Goal: Find specific page/section: Find specific page/section

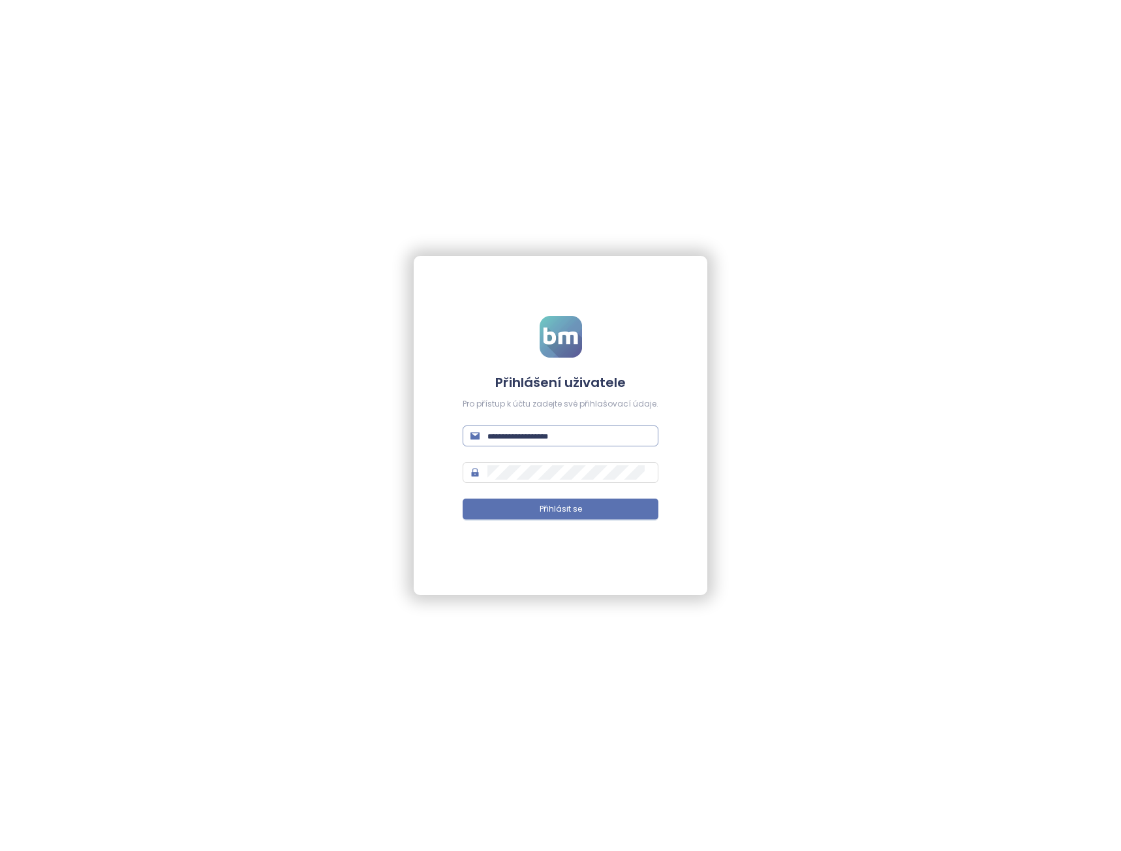
click at [564, 442] on input "text" at bounding box center [568, 436] width 163 height 14
click at [562, 440] on input "text" at bounding box center [568, 436] width 163 height 14
type input "**********"
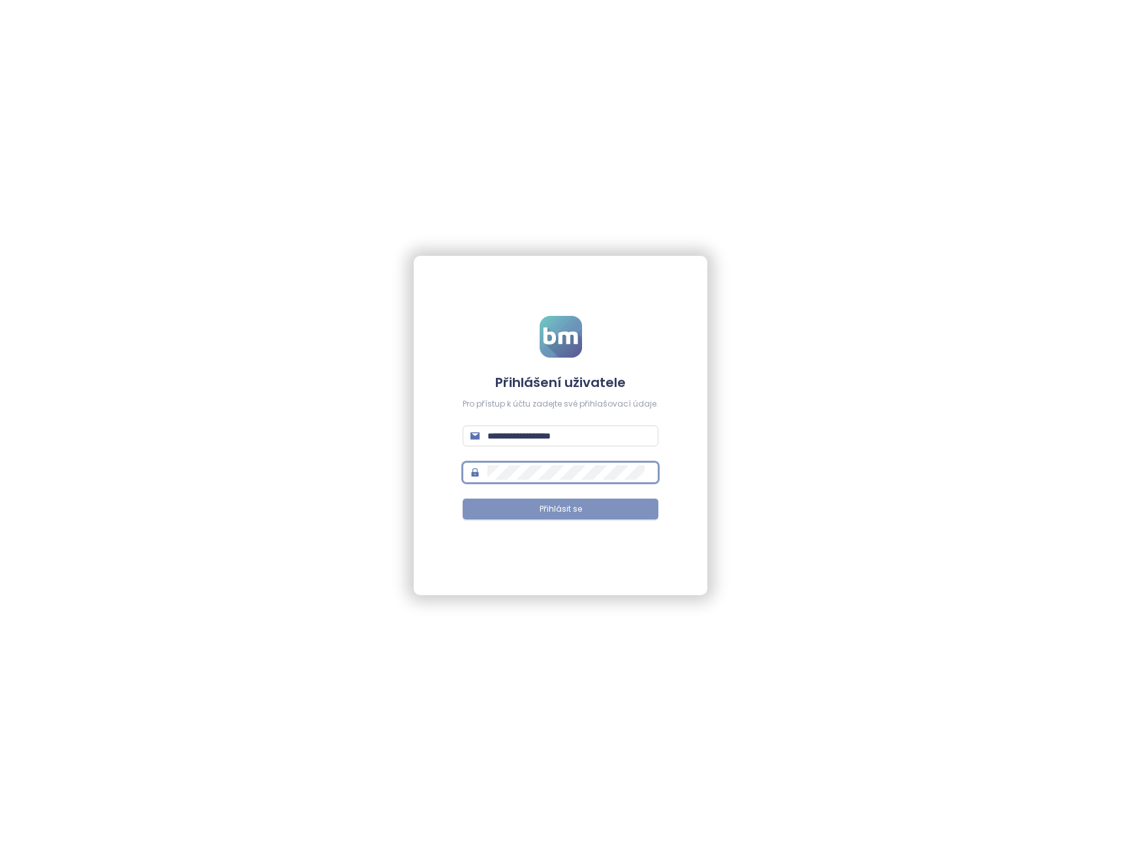
click at [526, 503] on button "Přihlásit se" at bounding box center [561, 508] width 196 height 21
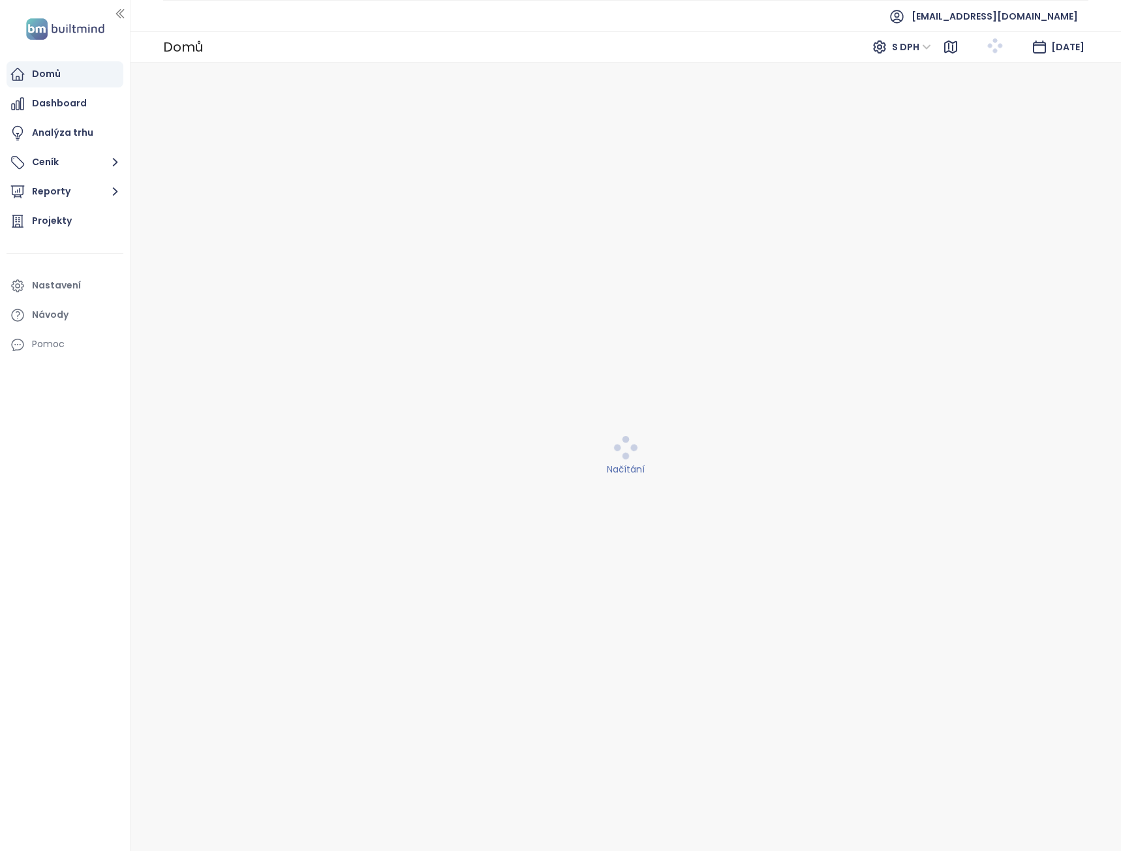
click at [861, 662] on div "Načítání" at bounding box center [626, 457] width 974 height 772
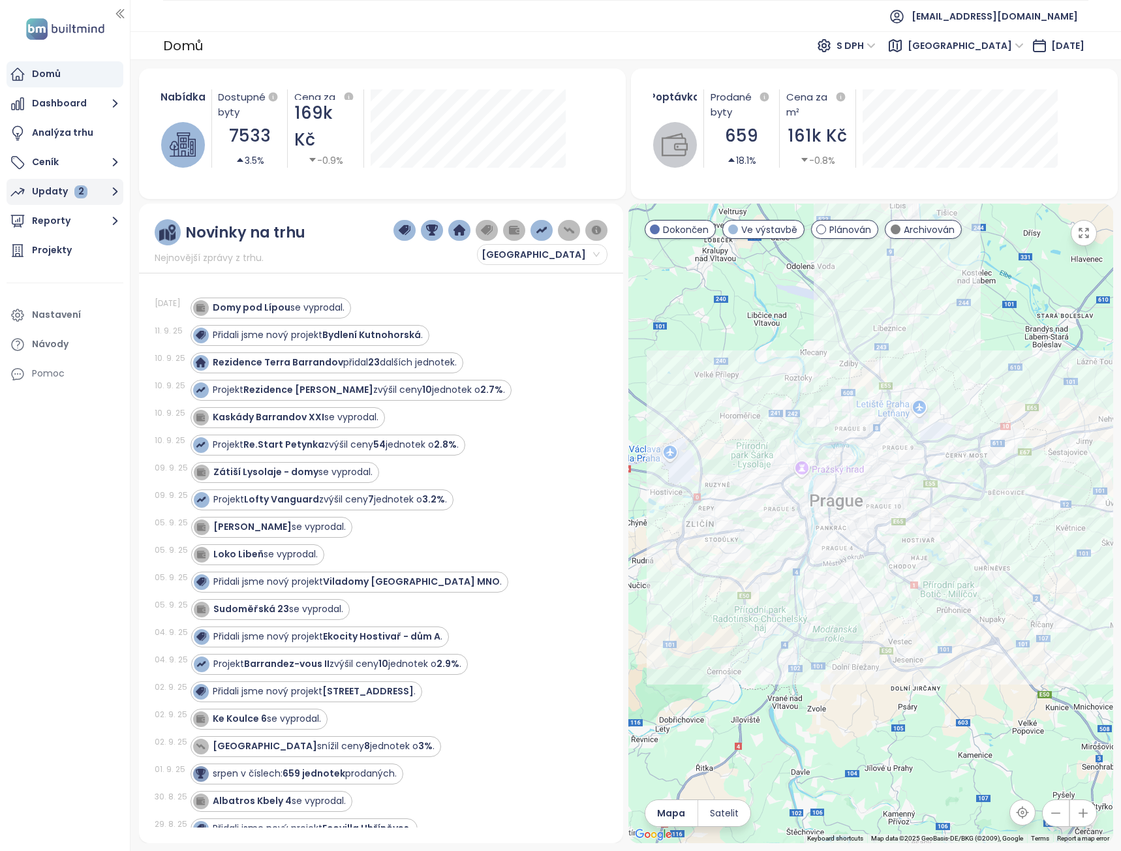
click at [65, 195] on div "Updaty 2" at bounding box center [59, 191] width 55 height 16
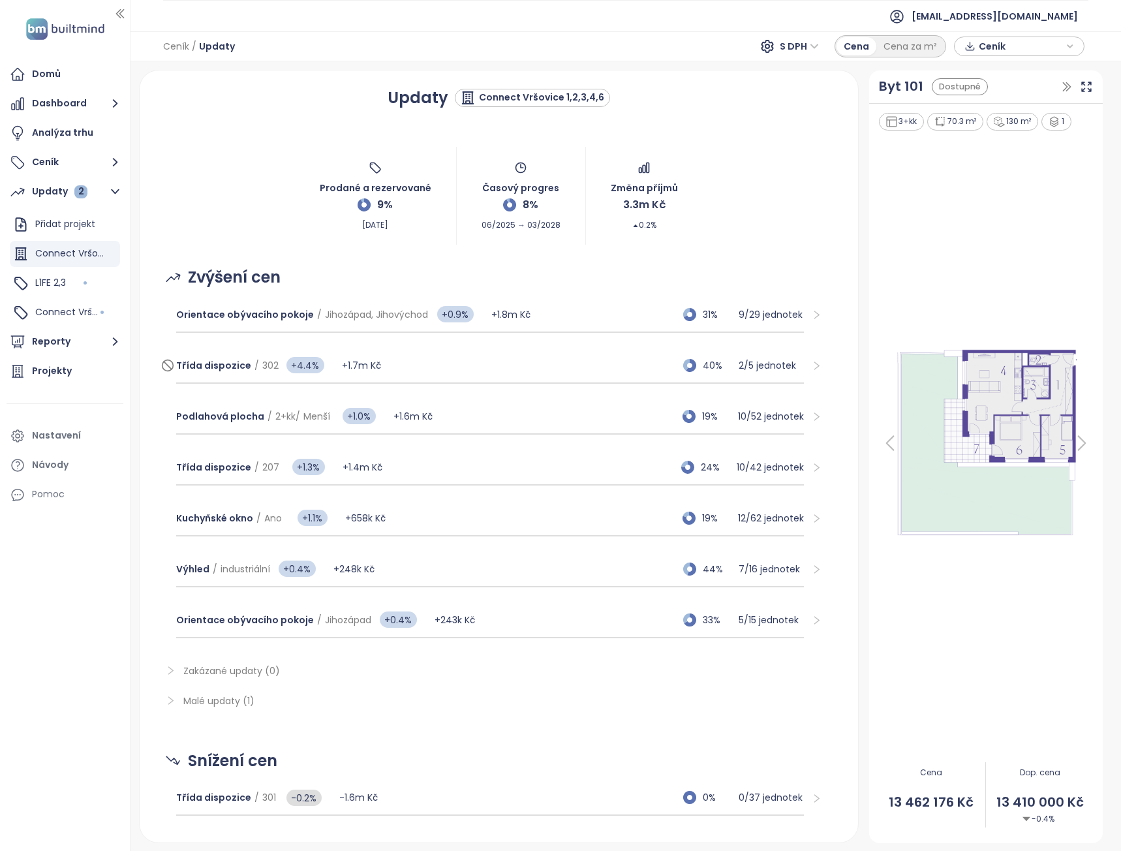
click at [385, 370] on div "Třída dispozice / 302 +4.4% +1.7m Kč 40% 2 / 5 jednotek" at bounding box center [490, 365] width 628 height 35
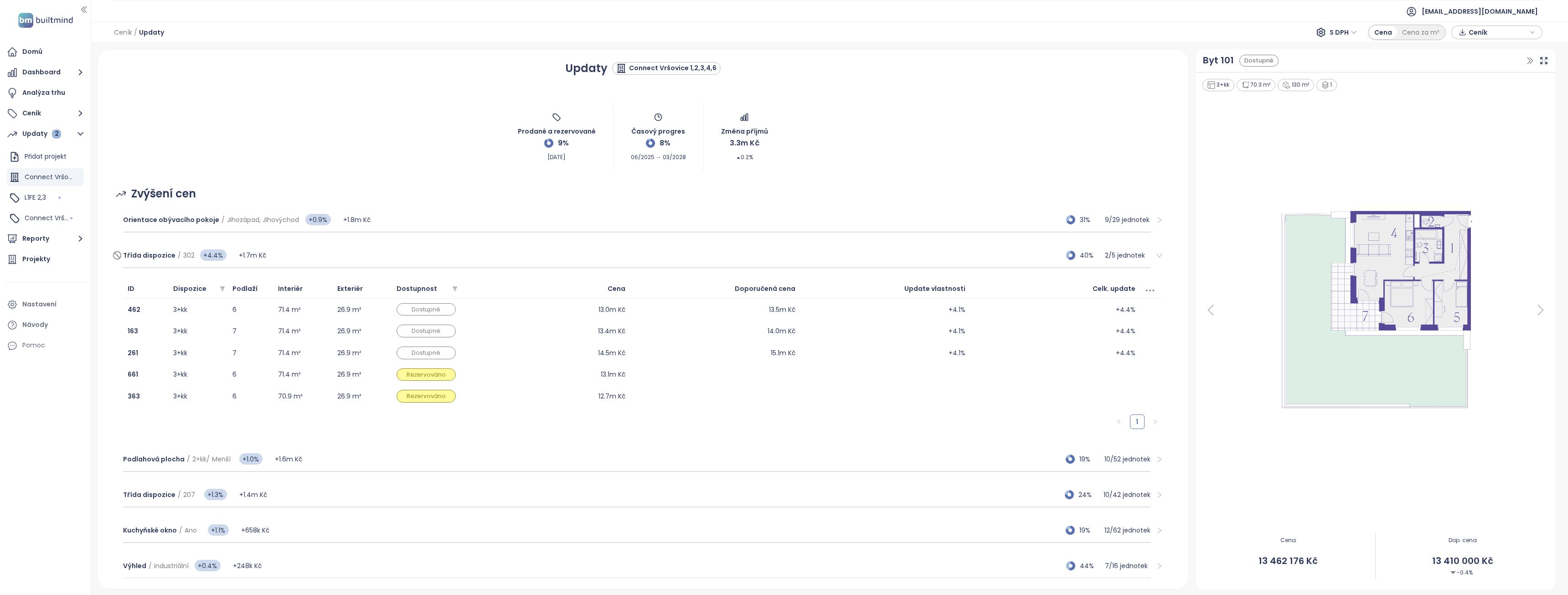
click at [268, 254] on div "Třída dispozice / 302 +4.4% +1.7m Kč 40% 2 / 5 jednotek" at bounding box center [637, 255] width 1027 height 24
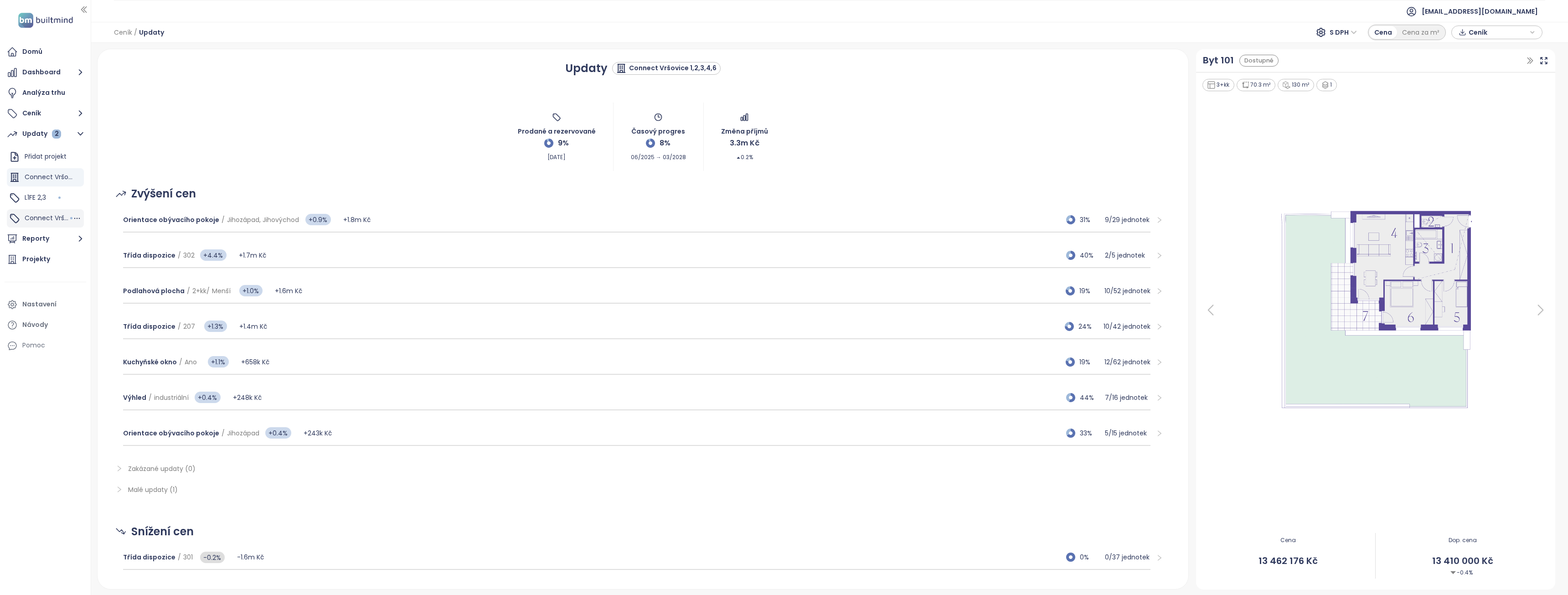
click at [55, 218] on span "Connect Vršovice 5,7,8,9" at bounding box center [64, 217] width 79 height 9
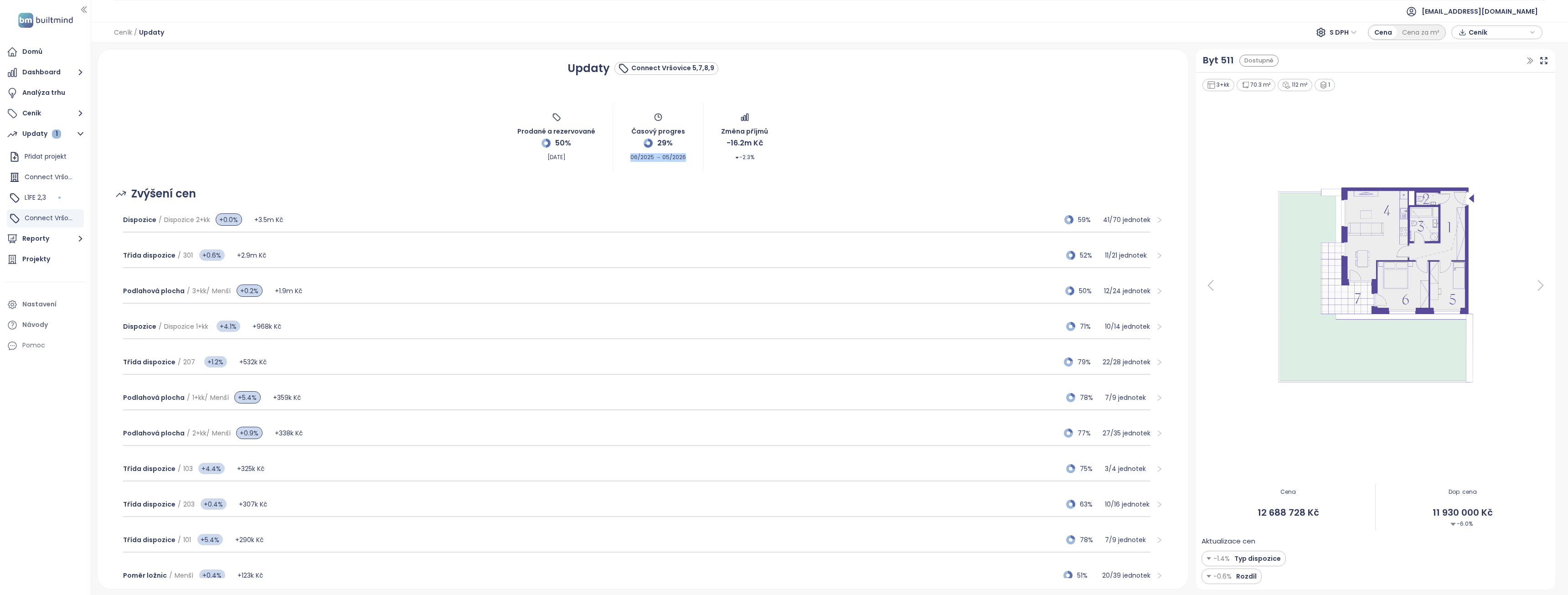
drag, startPoint x: 681, startPoint y: 159, endPoint x: 622, endPoint y: 158, distance: 59.0
click at [622, 158] on div "Prodané a rezervované 50% Sep 15, 2025 Časový progres 29% 06/2025 → 05/2026 Změ…" at bounding box center [643, 137] width 1069 height 69
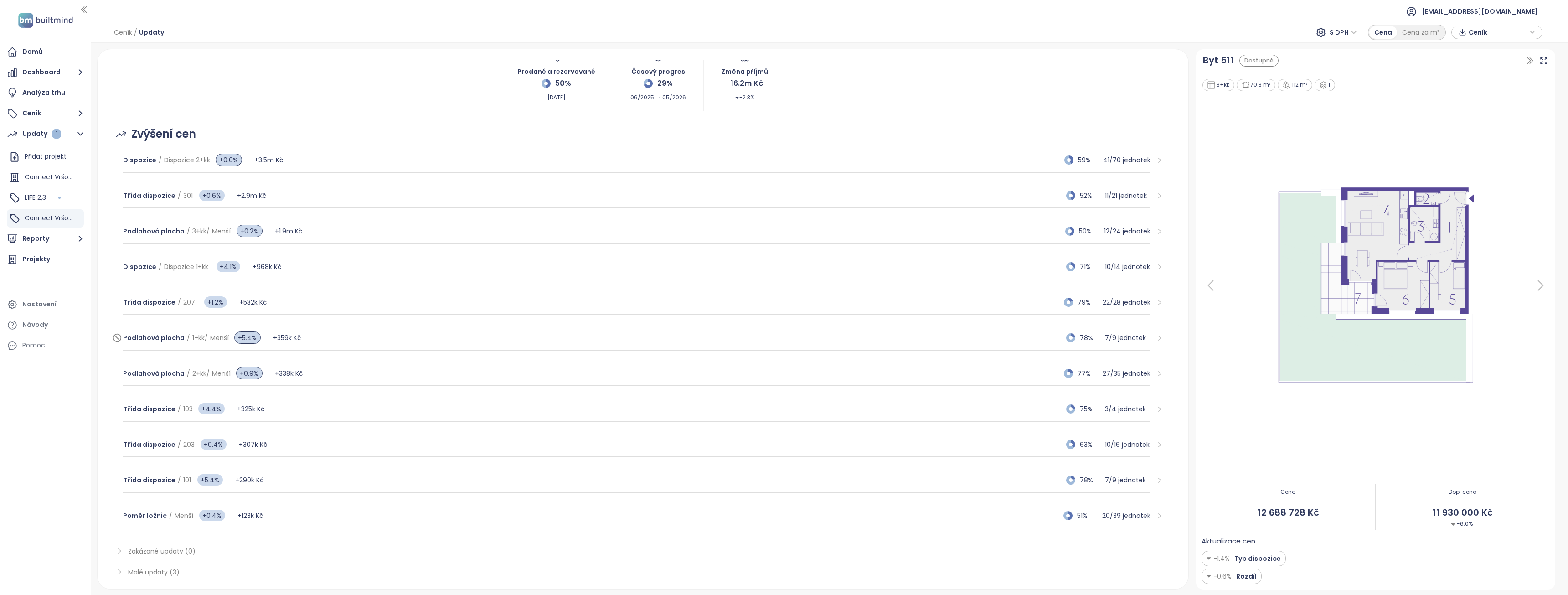
scroll to position [45, 0]
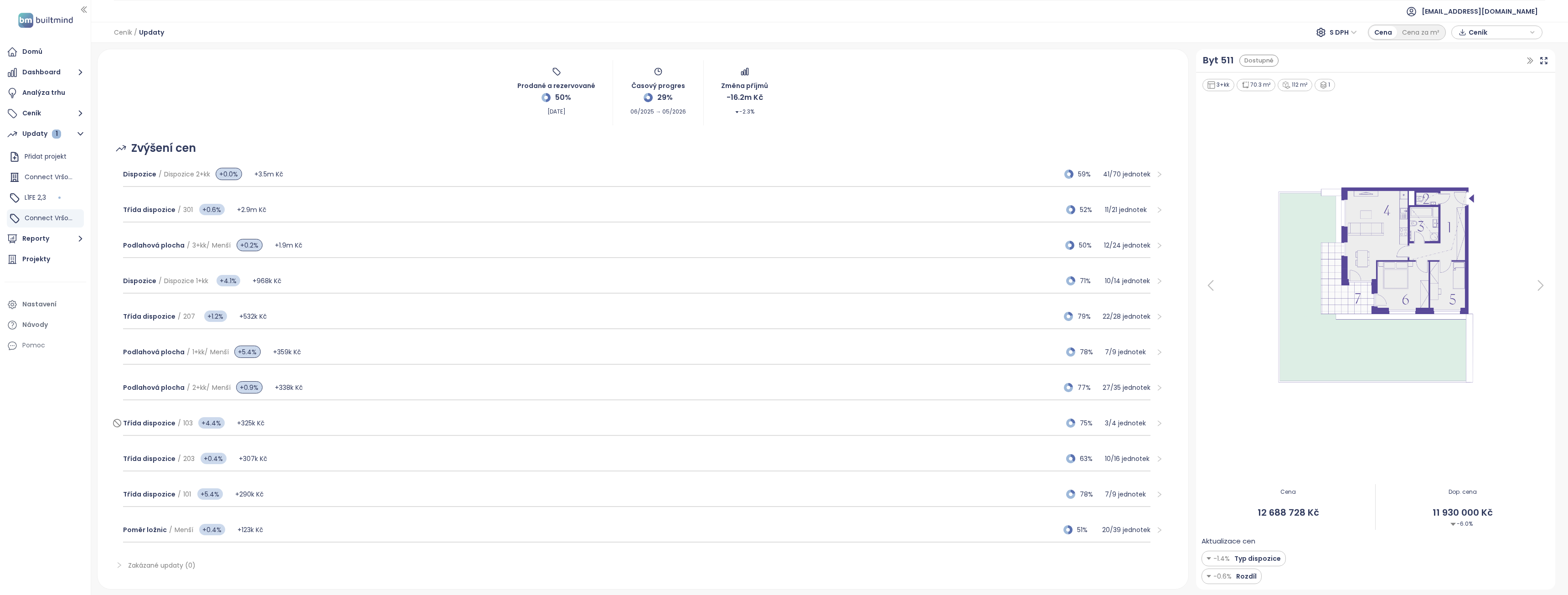
click at [307, 422] on div "Třída dispozice / 103 +4.4% +325k Kč 75% 3 / 4 jednotek" at bounding box center [637, 423] width 1027 height 24
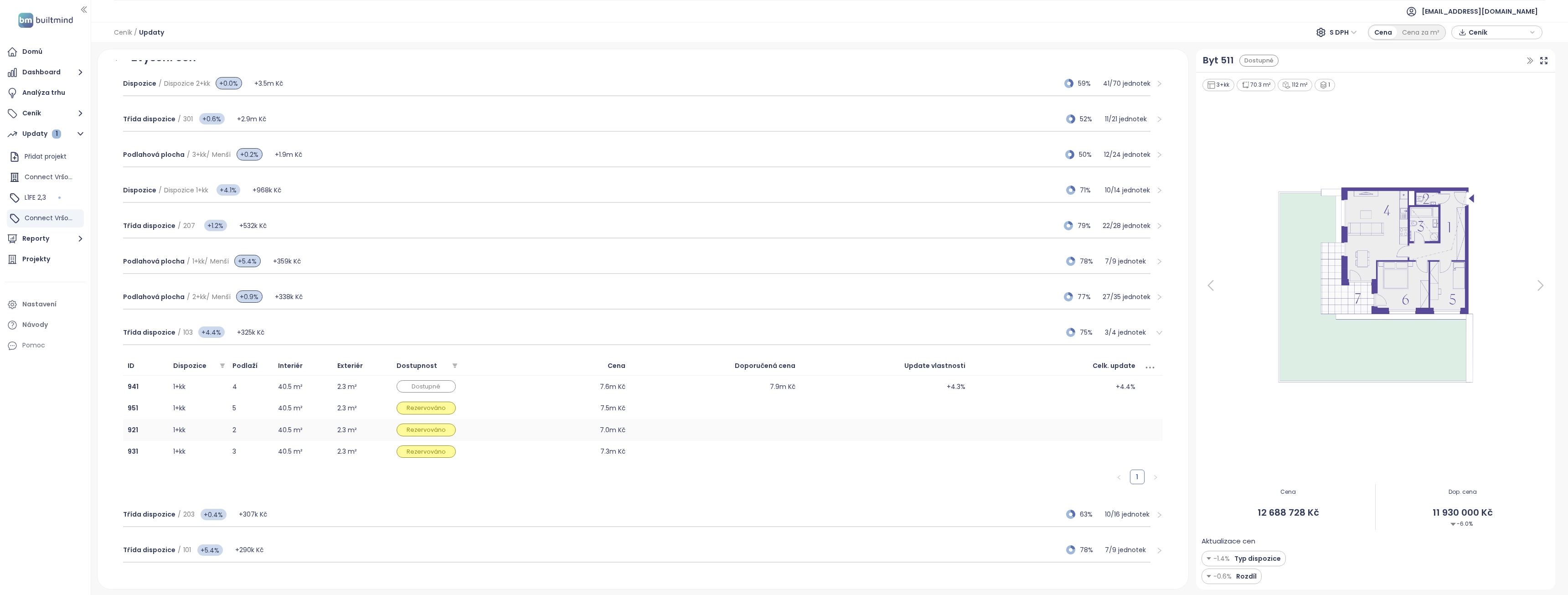
scroll to position [137, 0]
click at [285, 328] on div "Třída dispozice / 103 +4.4% +325k Kč 75% 3 / 4 jednotek" at bounding box center [637, 332] width 1027 height 24
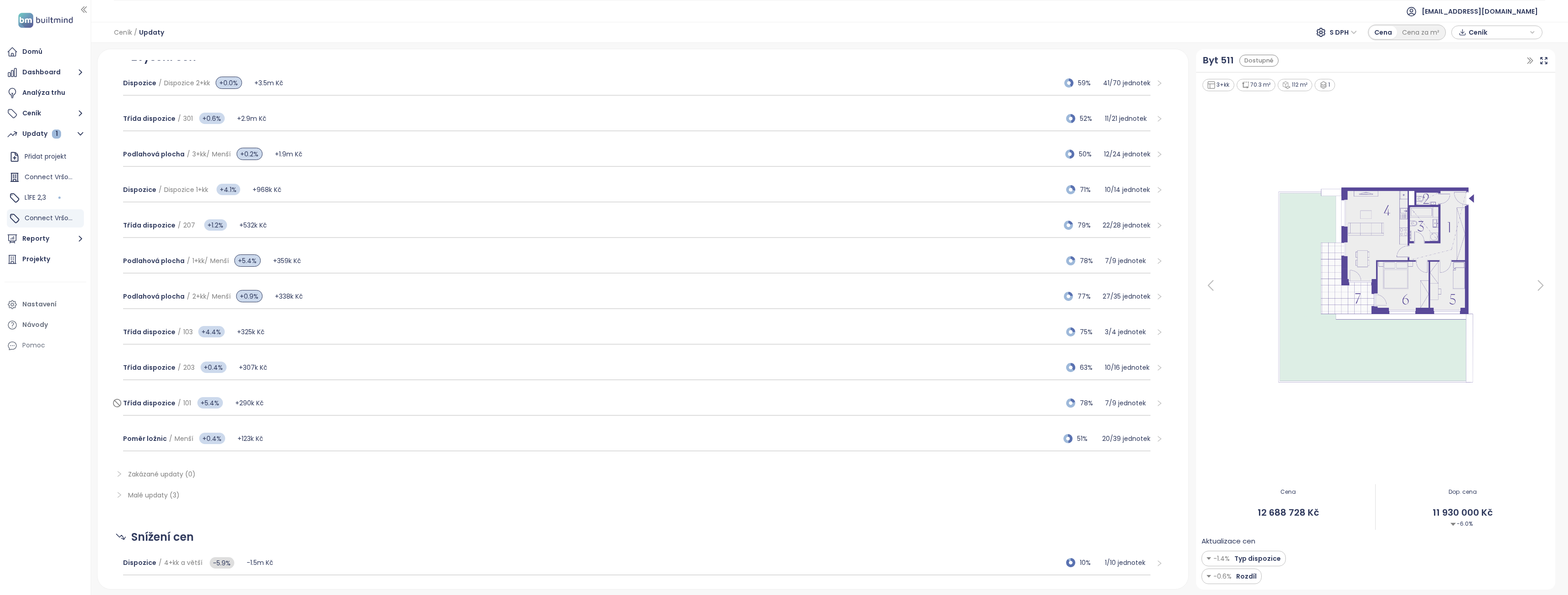
click at [298, 403] on div "Třída dispozice / 101 +5.4% +290k Kč 78% 7 / 9 jednotek" at bounding box center [637, 403] width 1027 height 24
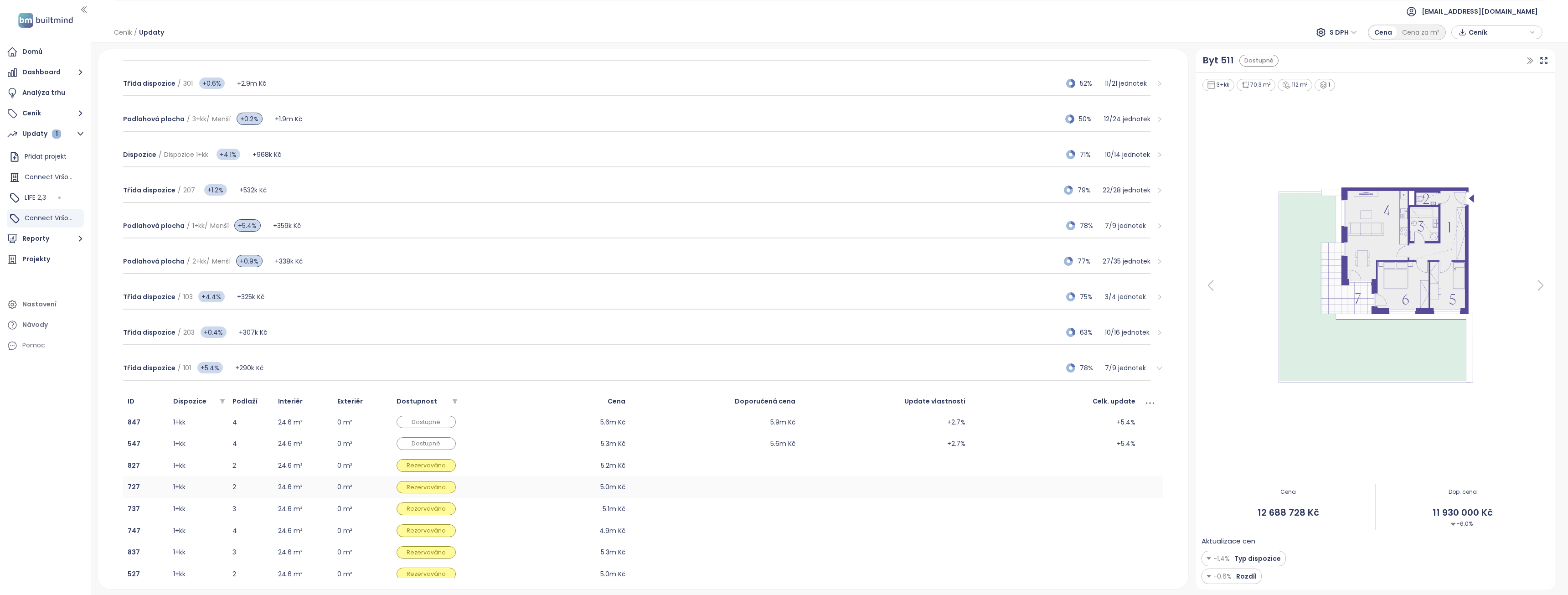
scroll to position [273, 0]
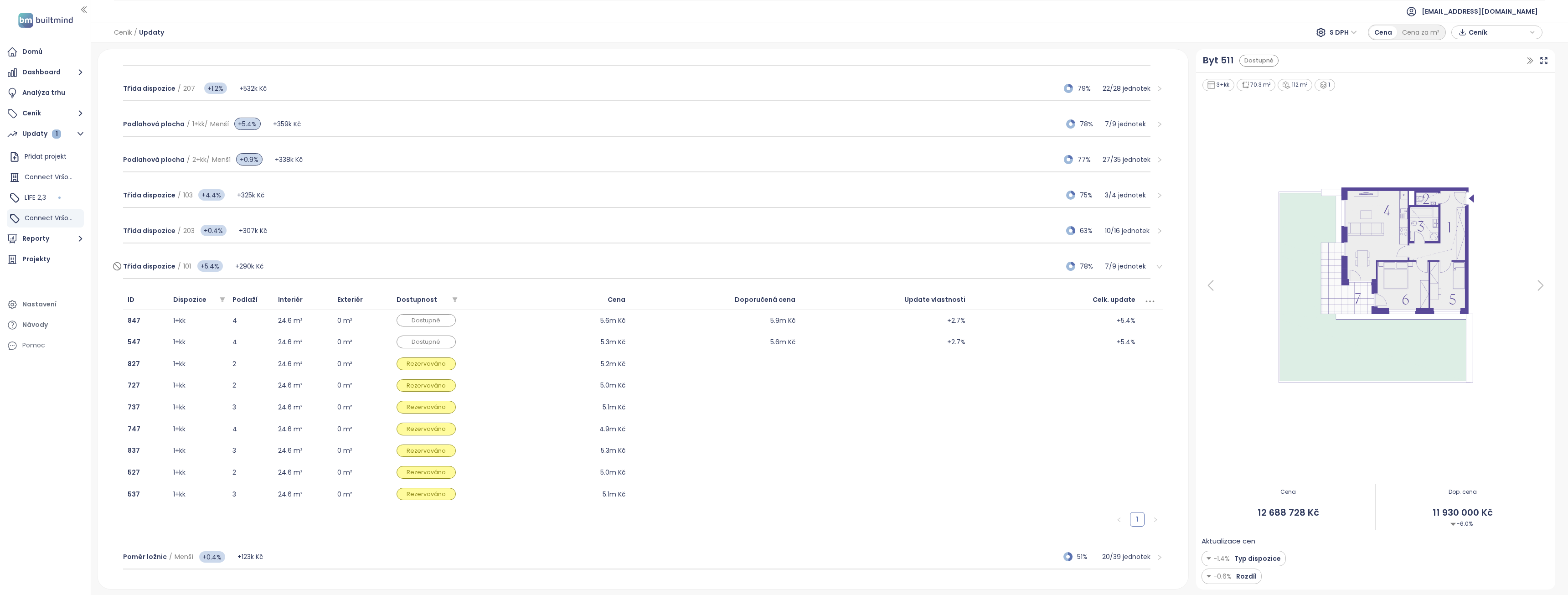
click at [286, 265] on div "Třída dispozice / 101 +5.4% +290k Kč 78% 7 / 9 jednotek" at bounding box center [637, 266] width 1027 height 24
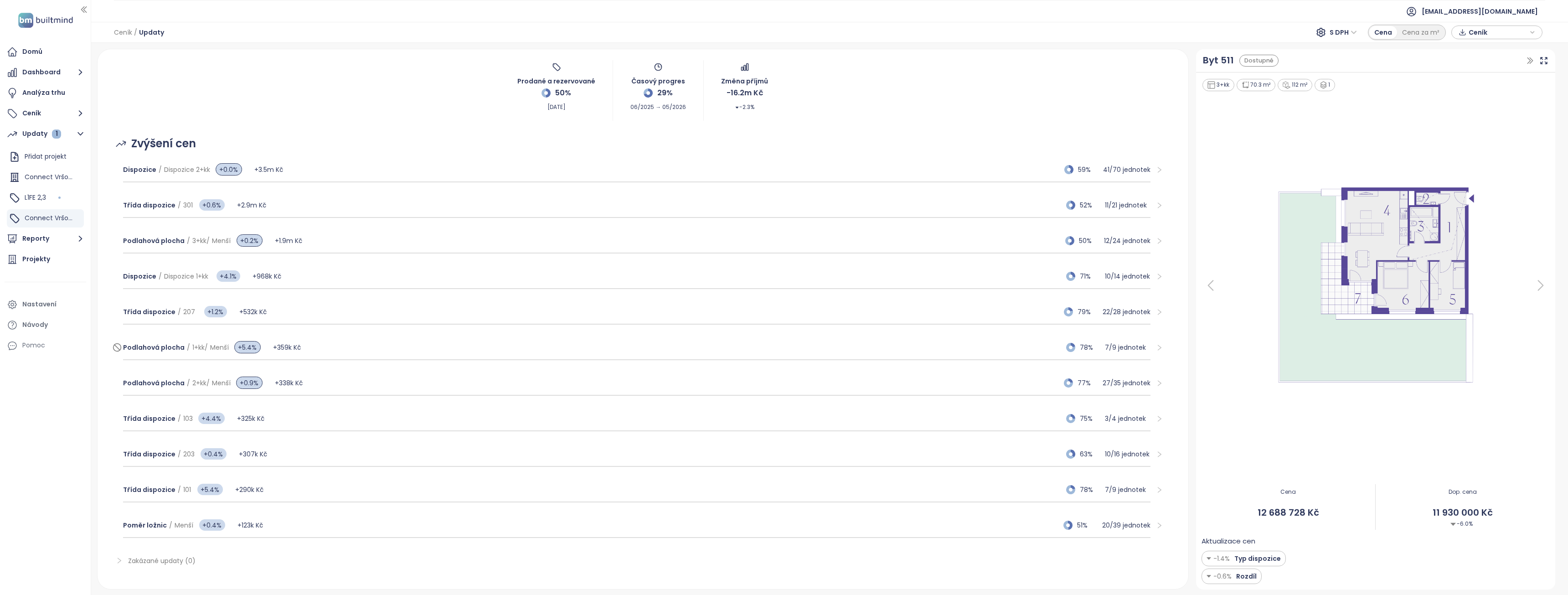
scroll to position [0, 0]
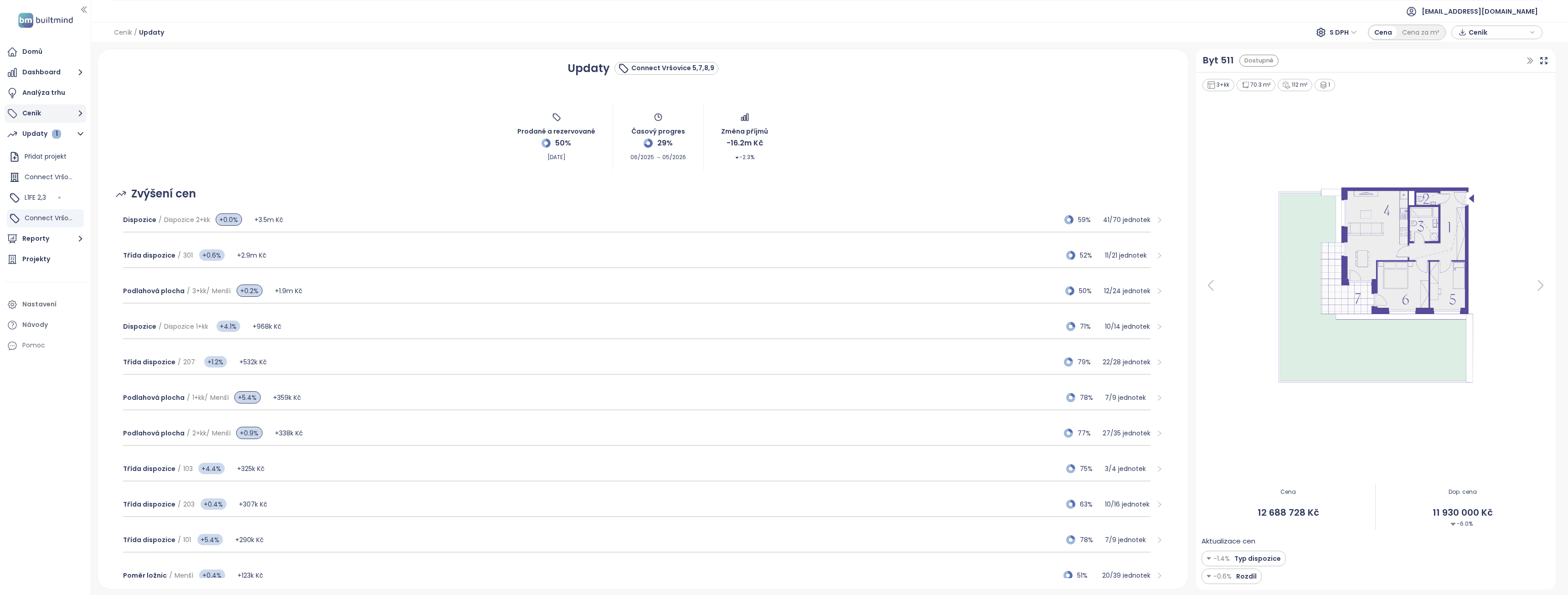
click at [57, 117] on button "Ceník" at bounding box center [45, 113] width 82 height 18
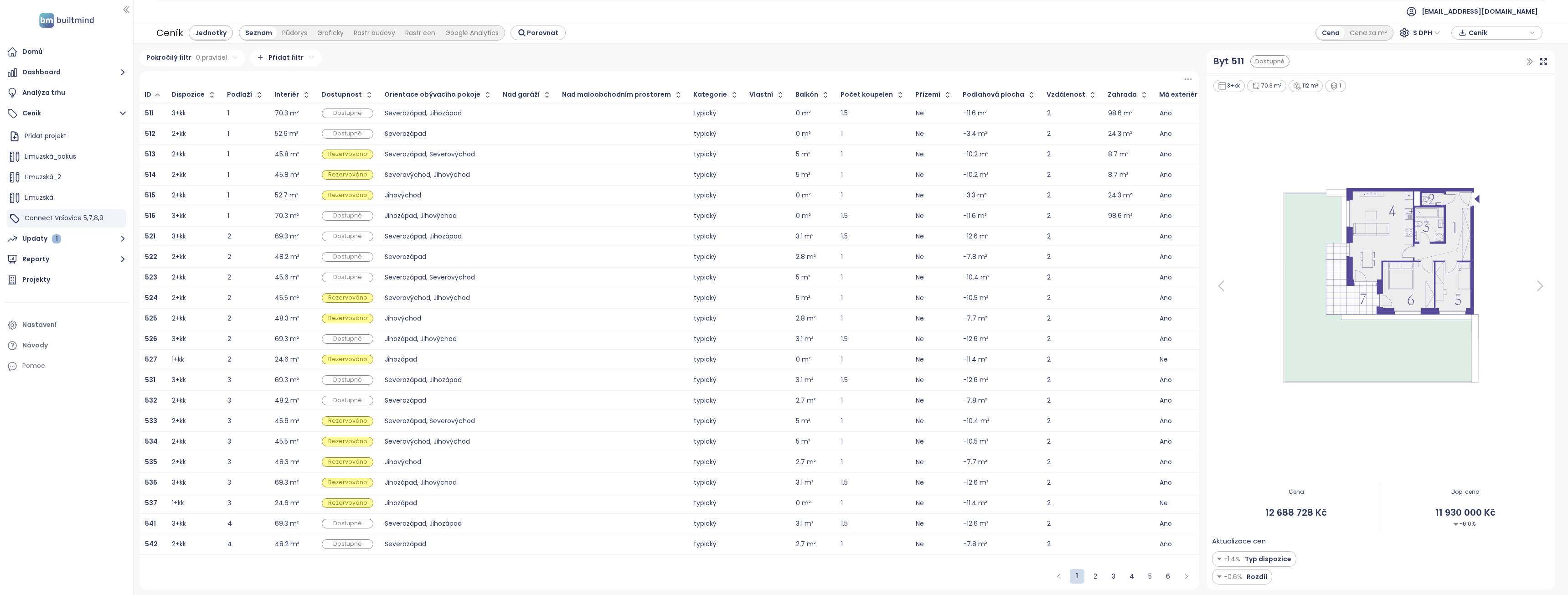
drag, startPoint x: 92, startPoint y: 208, endPoint x: 133, endPoint y: 208, distance: 41.0
click at [133, 208] on div at bounding box center [133, 297] width 5 height 595
click at [313, 34] on div "Graficky" at bounding box center [331, 33] width 36 height 13
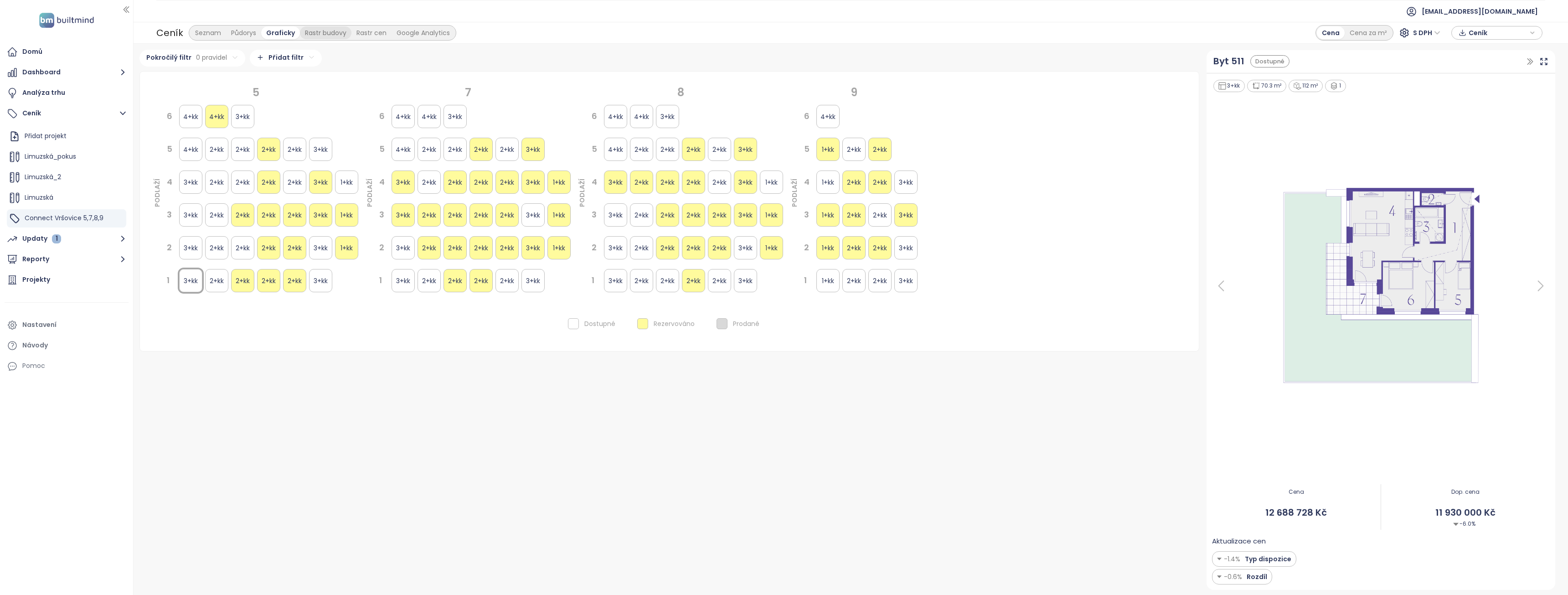
click at [339, 32] on div "Rastr budovy" at bounding box center [326, 33] width 52 height 13
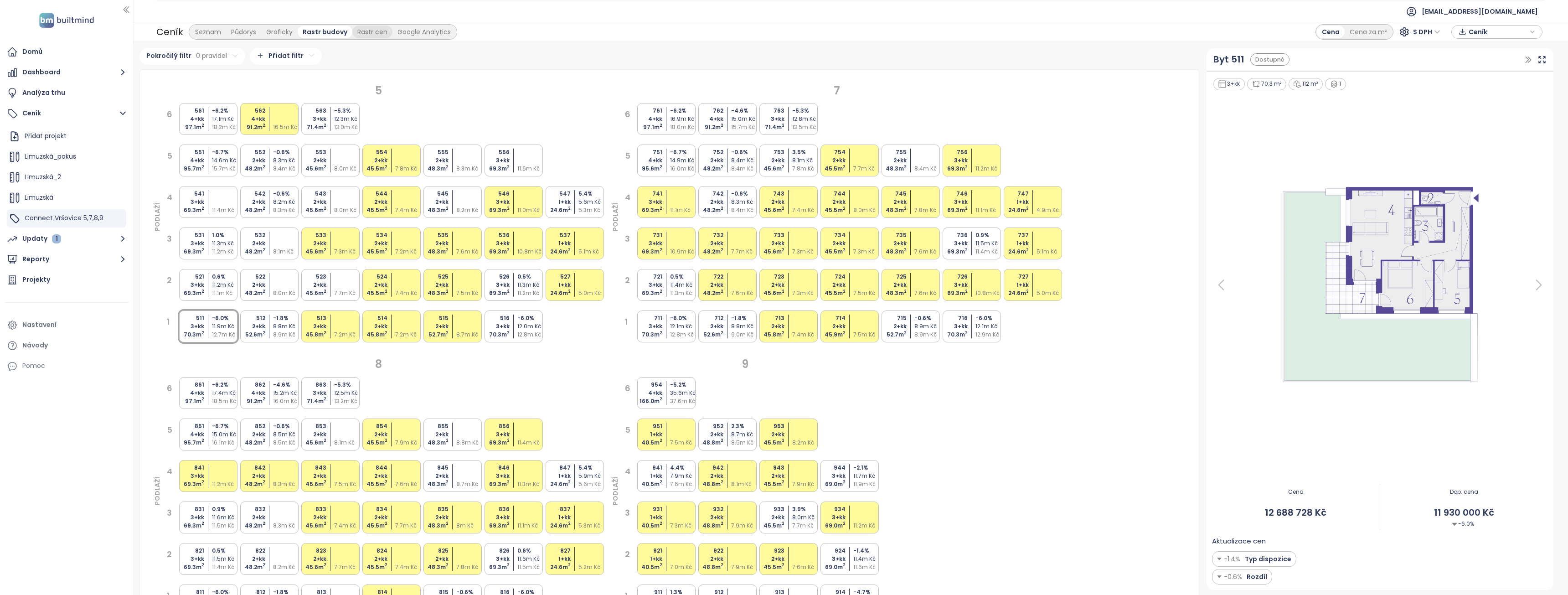
click at [370, 34] on div "Rastr cen" at bounding box center [372, 32] width 40 height 13
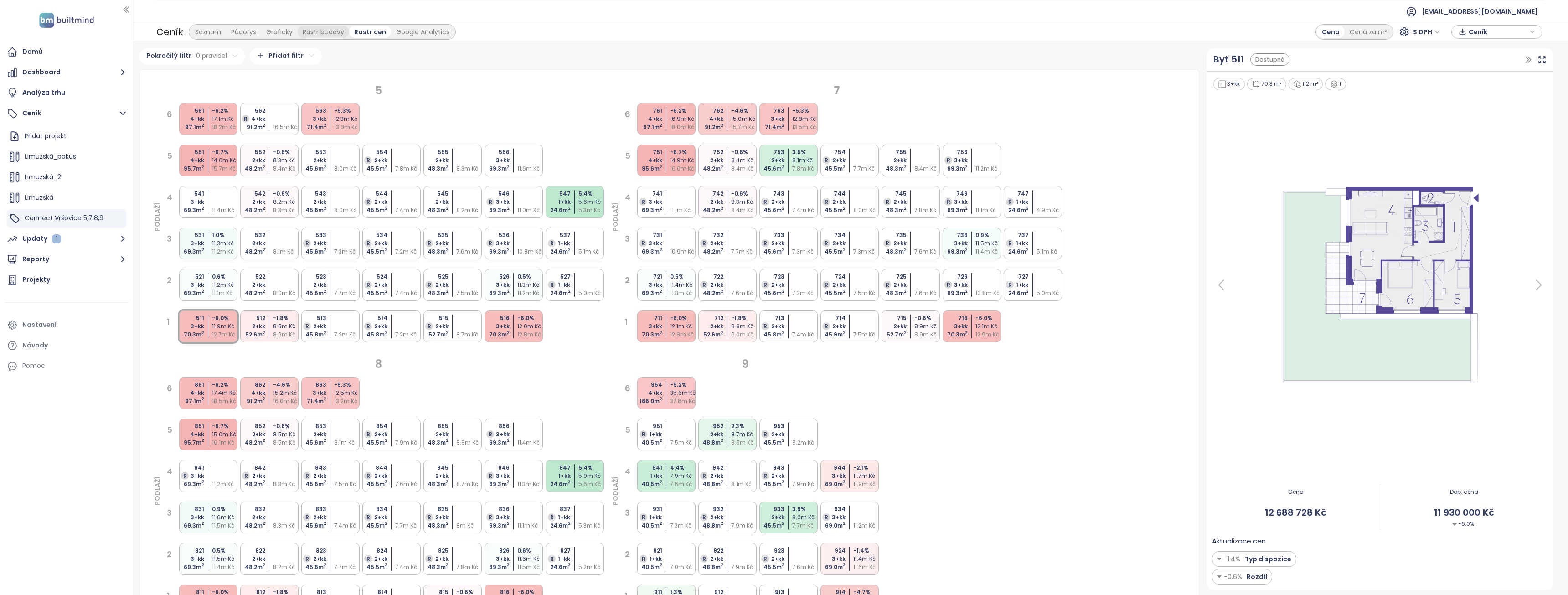
click at [321, 32] on div "Rastr budovy" at bounding box center [324, 32] width 52 height 13
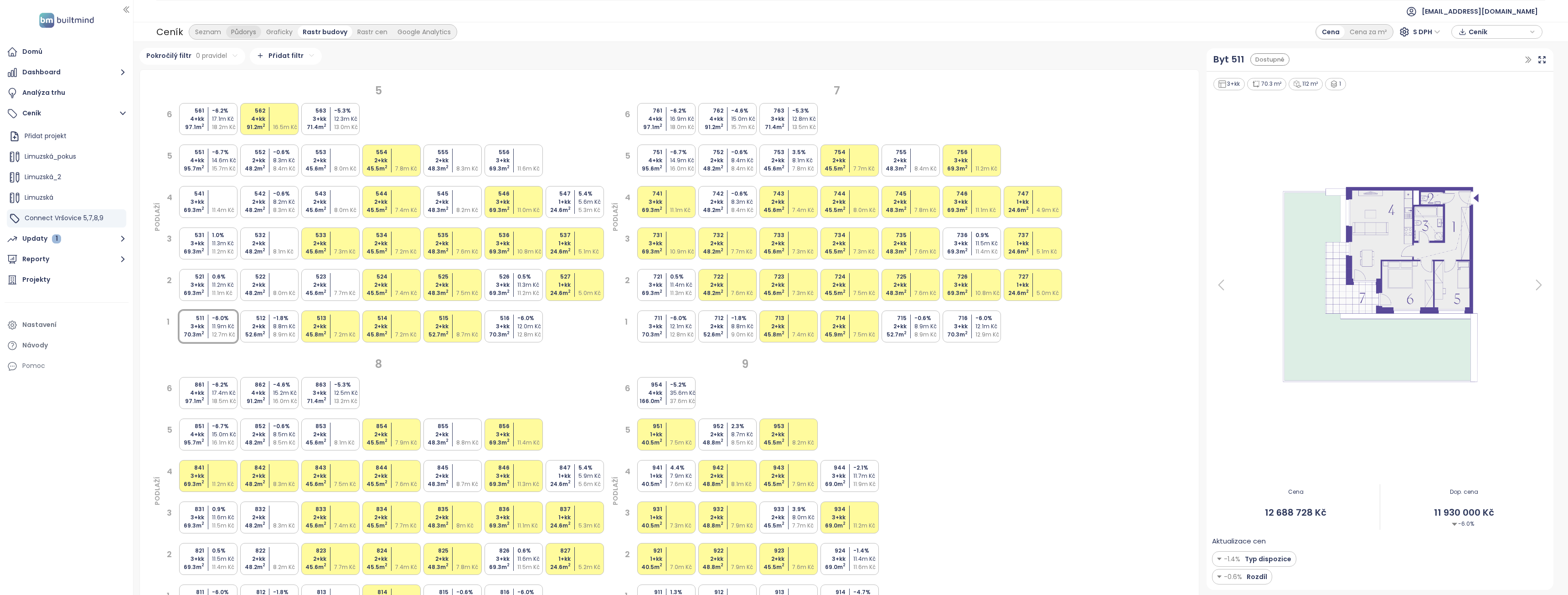
click at [245, 32] on div "Půdorys" at bounding box center [244, 32] width 35 height 13
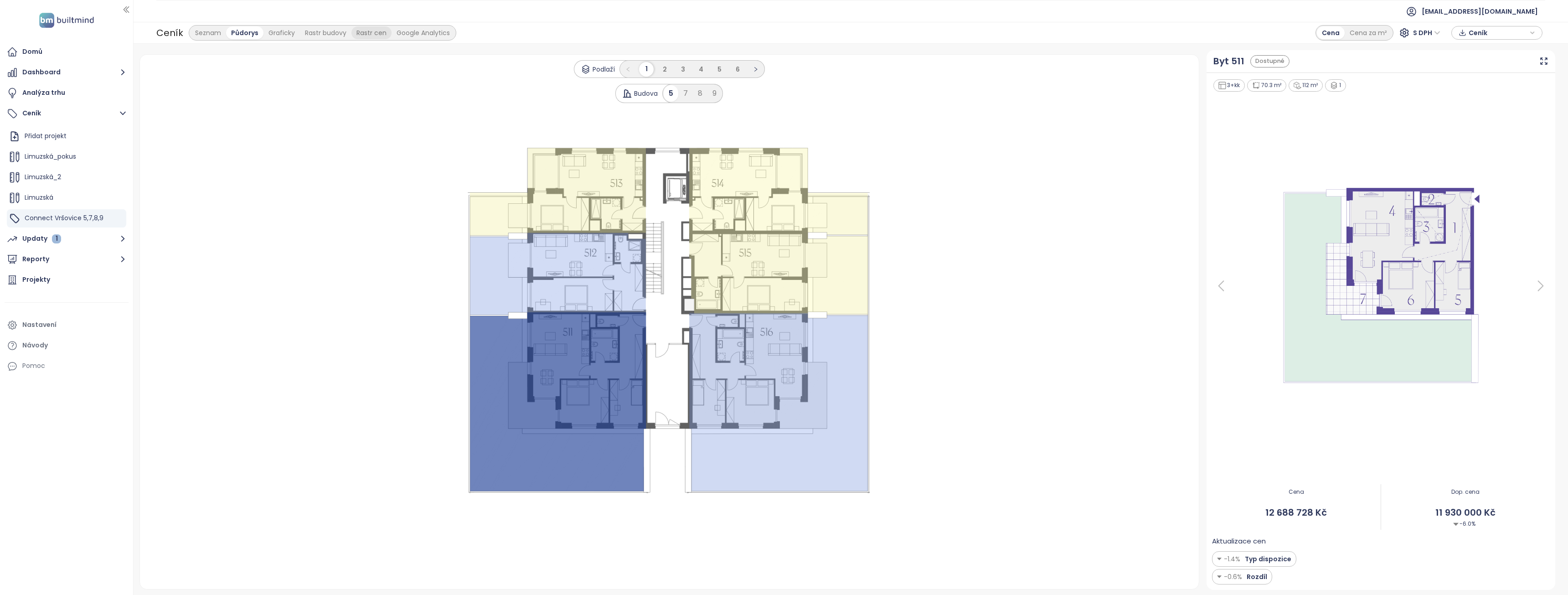
click at [381, 33] on div "Rastr cen" at bounding box center [371, 33] width 40 height 13
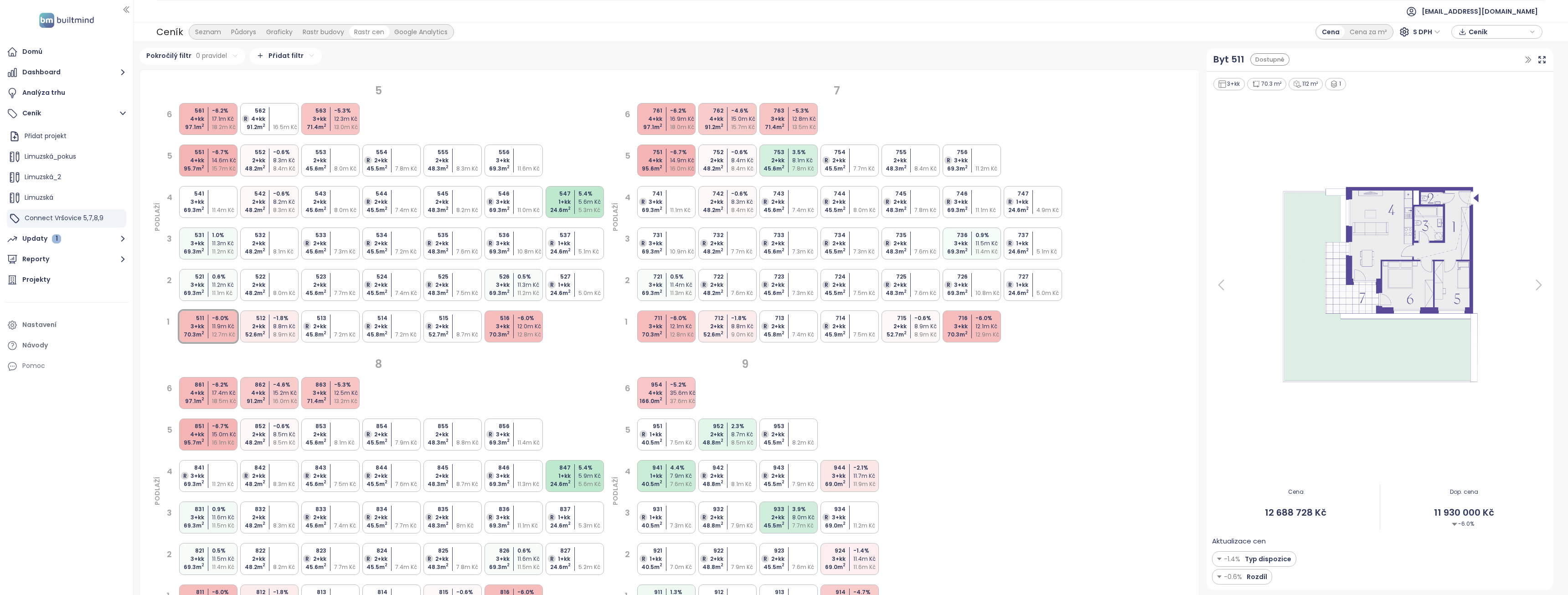
click at [406, 30] on div "Google Analytics" at bounding box center [421, 32] width 64 height 13
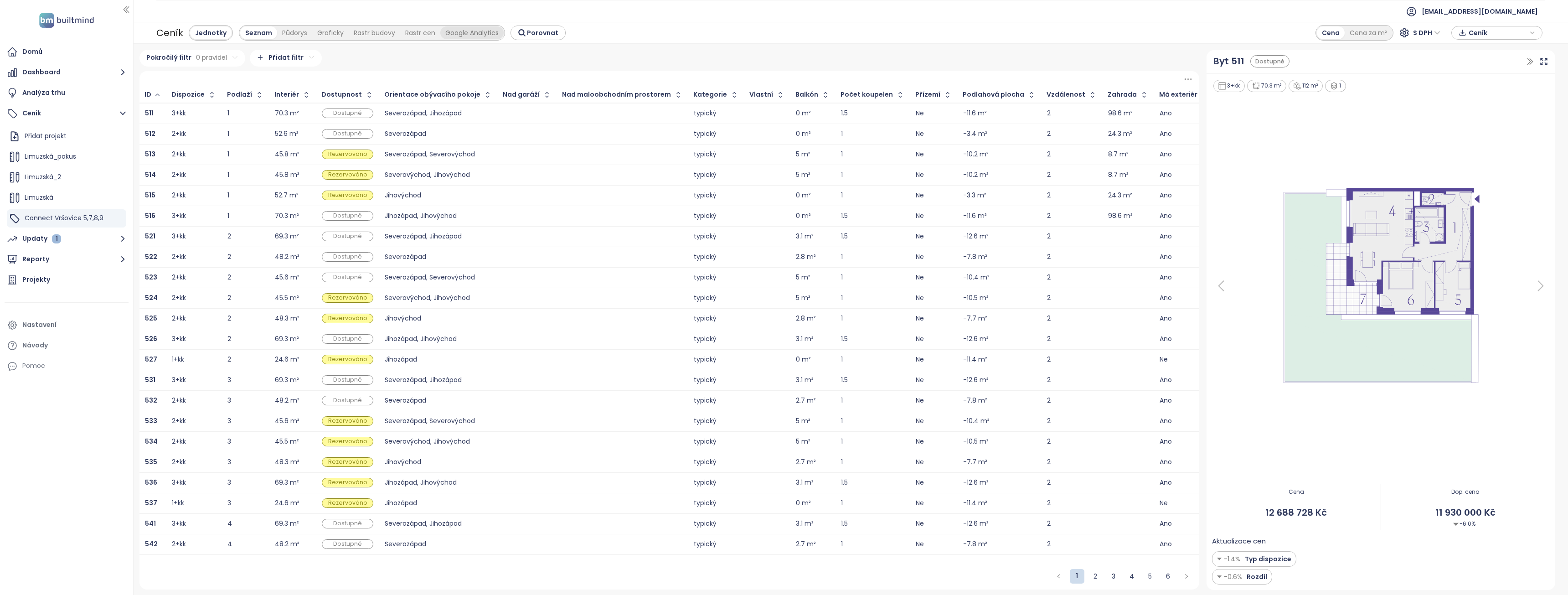
click at [493, 33] on div "Google Analytics" at bounding box center [472, 33] width 64 height 13
click at [480, 34] on div "Google Analytics" at bounding box center [472, 33] width 64 height 13
click at [430, 34] on div "Rastr cen" at bounding box center [420, 33] width 40 height 13
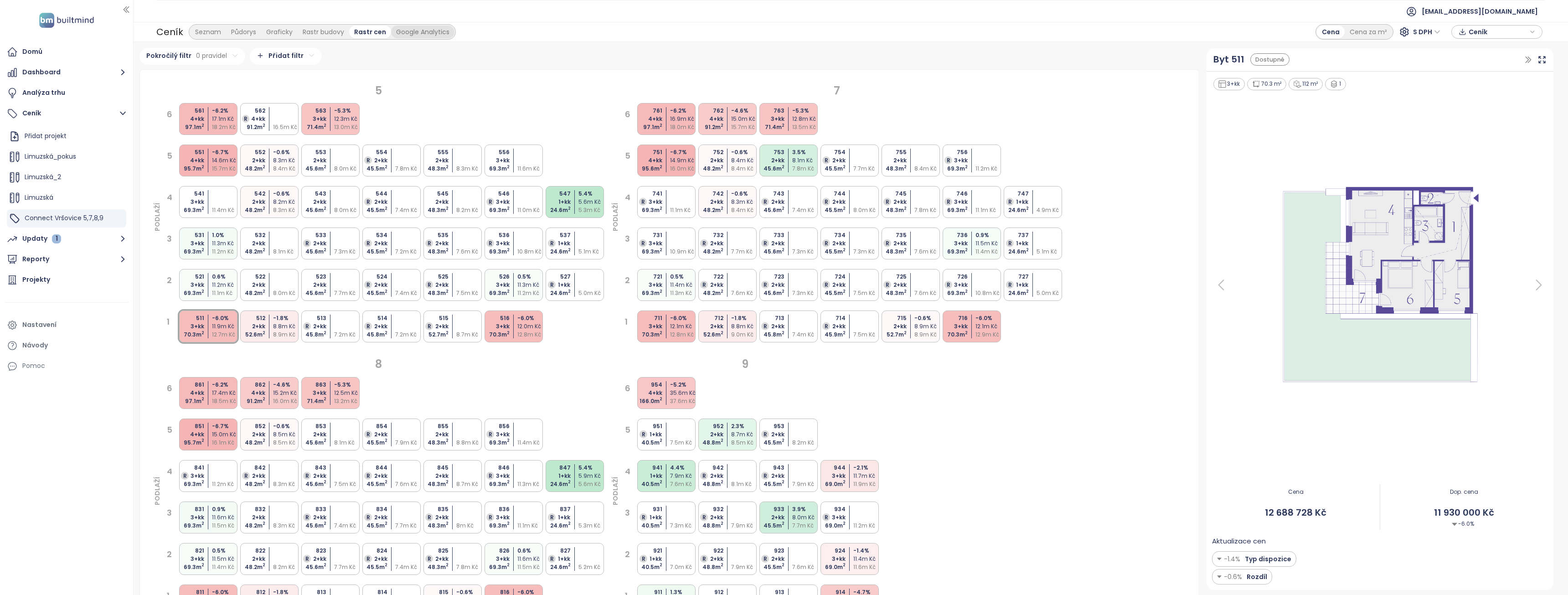
click at [432, 31] on div "Google Analytics" at bounding box center [423, 32] width 64 height 13
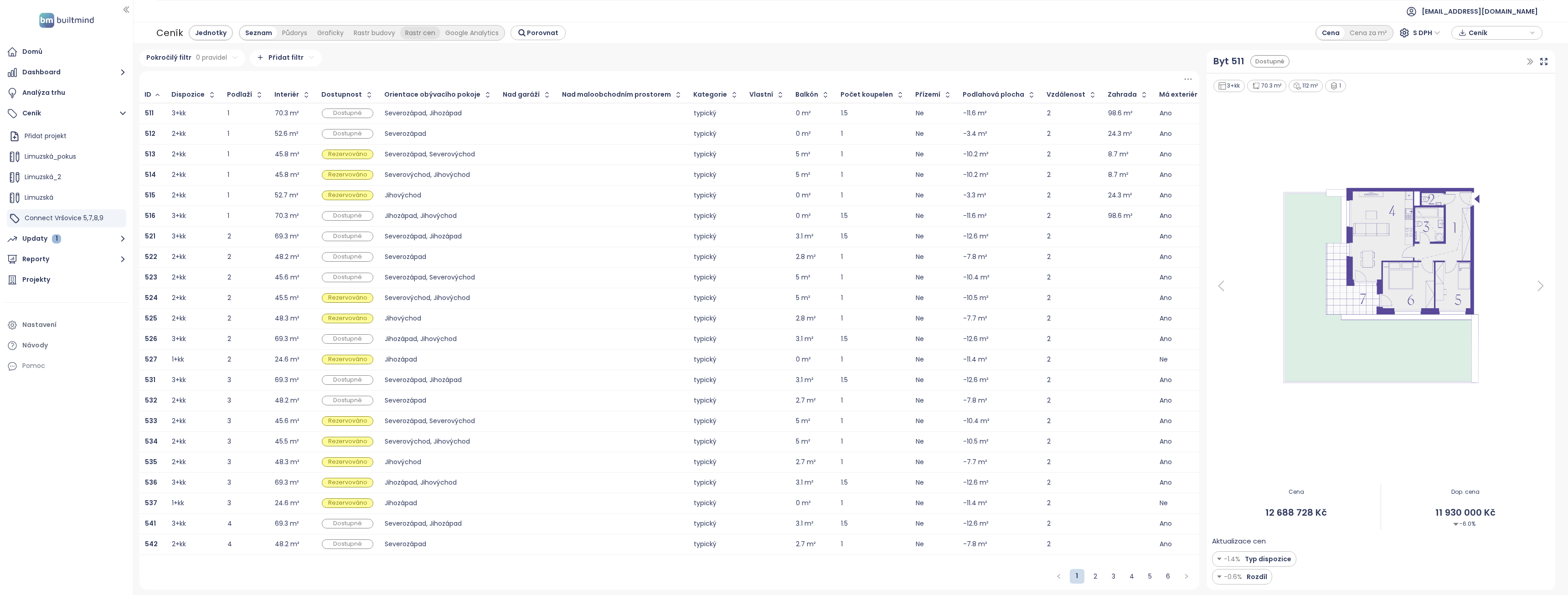
click at [432, 31] on div "Rastr cen" at bounding box center [420, 33] width 40 height 13
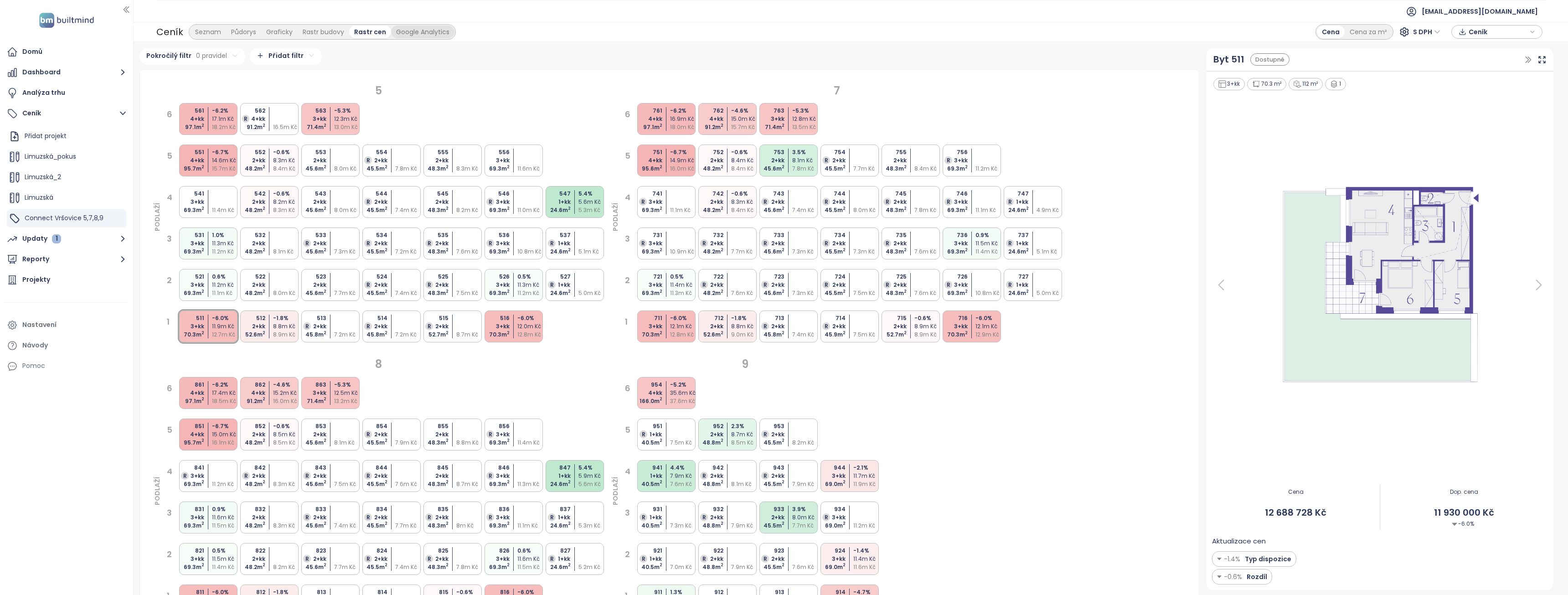
click at [432, 31] on div "Google Analytics" at bounding box center [423, 32] width 64 height 13
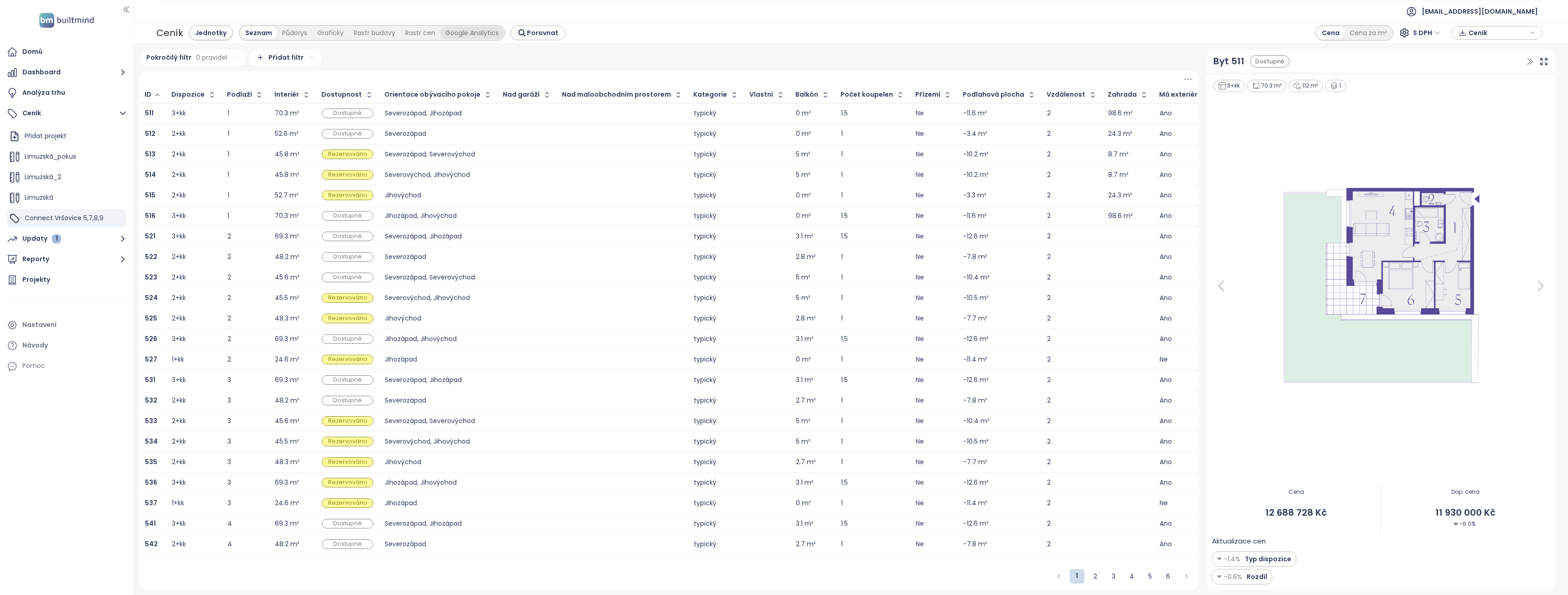
click at [483, 31] on div "Google Analytics" at bounding box center [472, 33] width 64 height 13
click at [425, 34] on div "Rastr cen" at bounding box center [420, 33] width 40 height 13
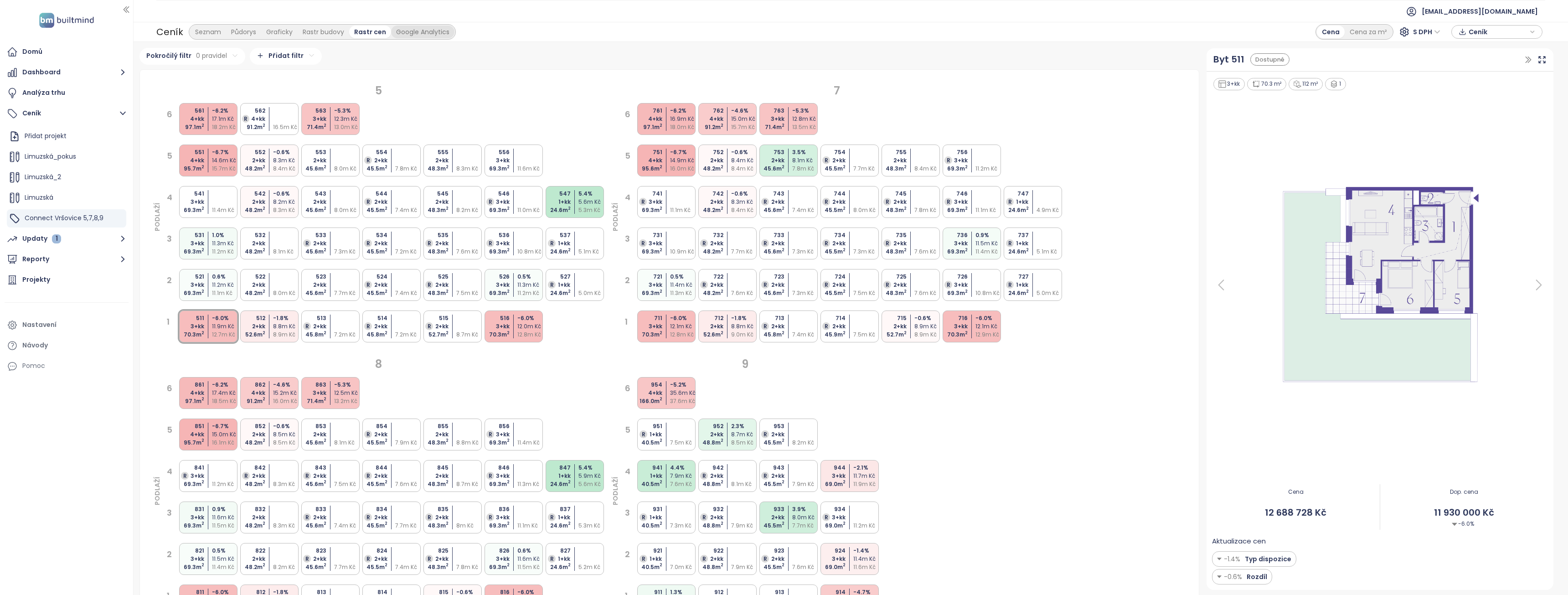
click at [432, 30] on div "Google Analytics" at bounding box center [423, 32] width 64 height 13
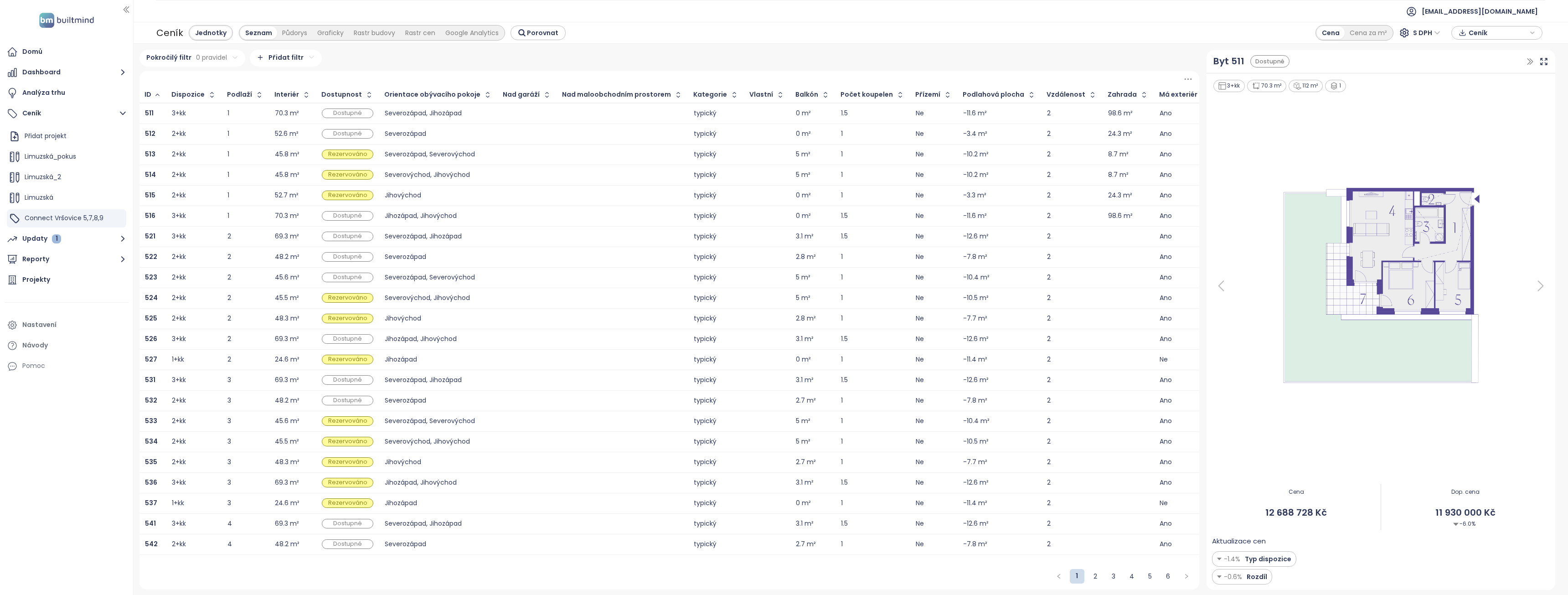
click at [460, 31] on div "Google Analytics" at bounding box center [472, 33] width 64 height 13
click at [424, 34] on div "Rastr cen" at bounding box center [420, 33] width 40 height 13
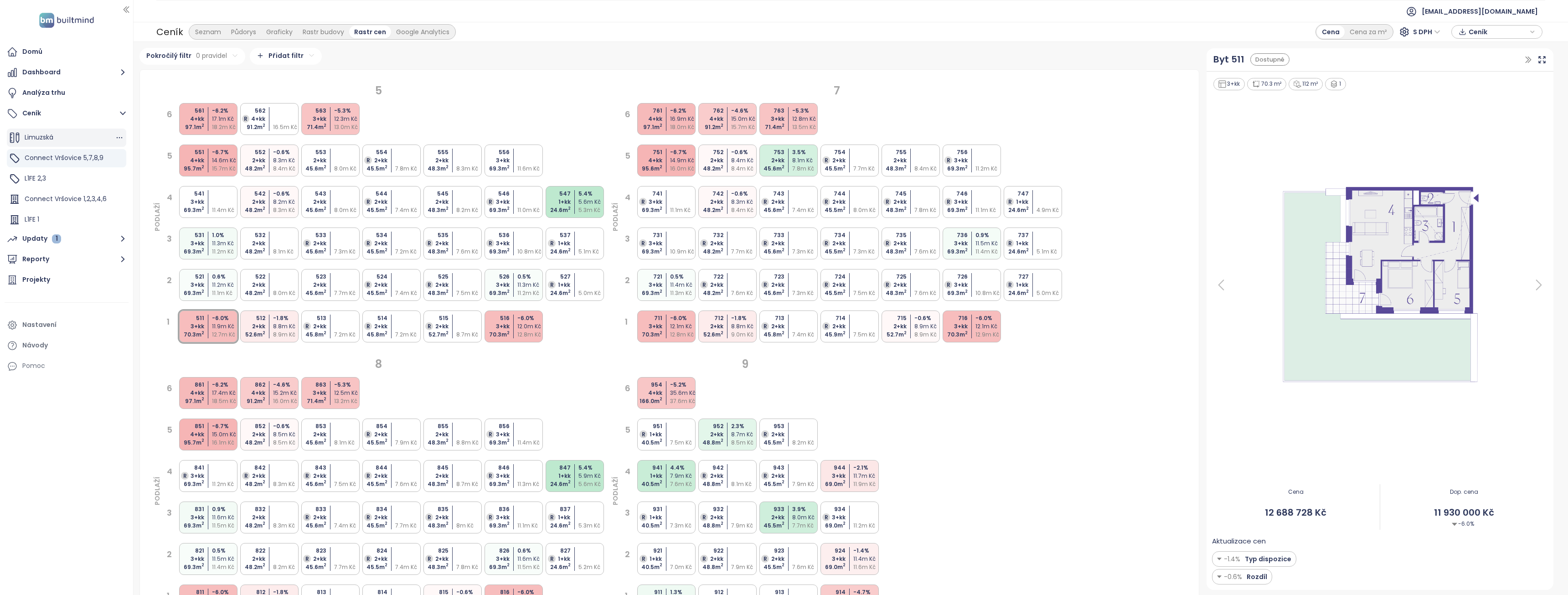
scroll to position [62, 0]
click at [57, 175] on div "L1FE 2,3" at bounding box center [66, 178] width 119 height 18
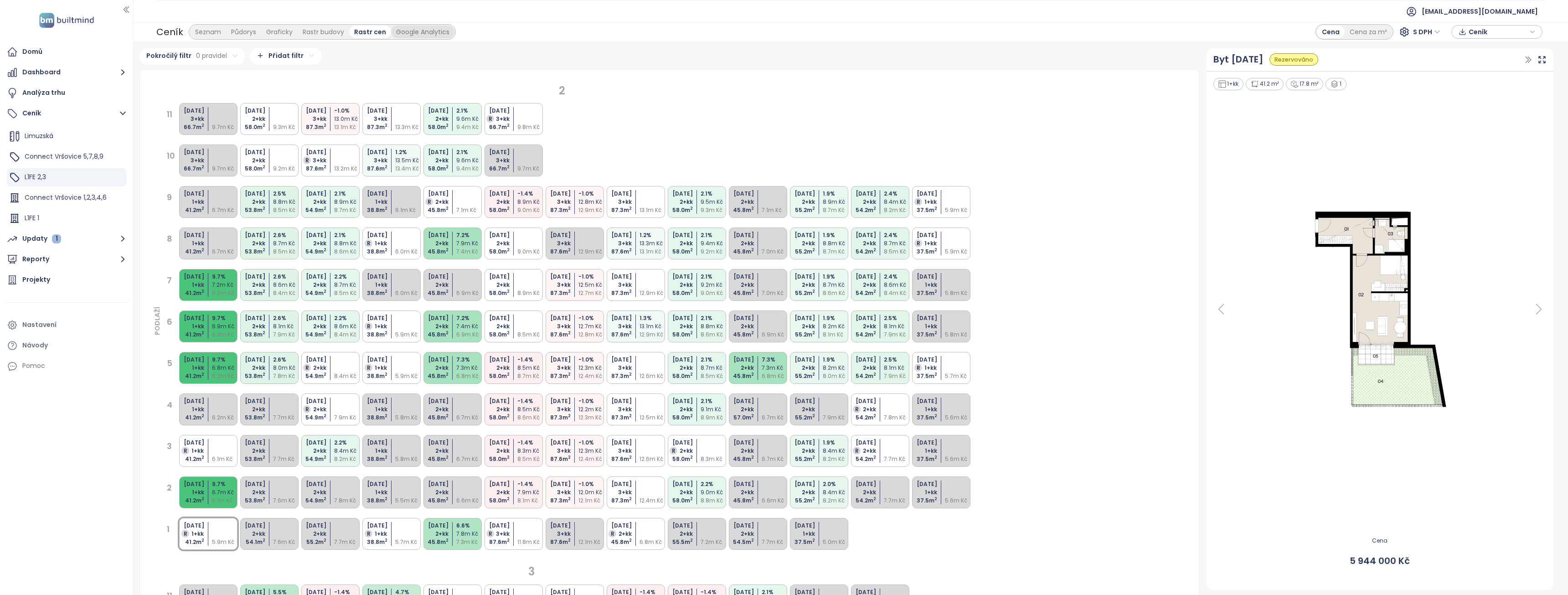
click at [418, 30] on div "Google Analytics" at bounding box center [423, 32] width 64 height 13
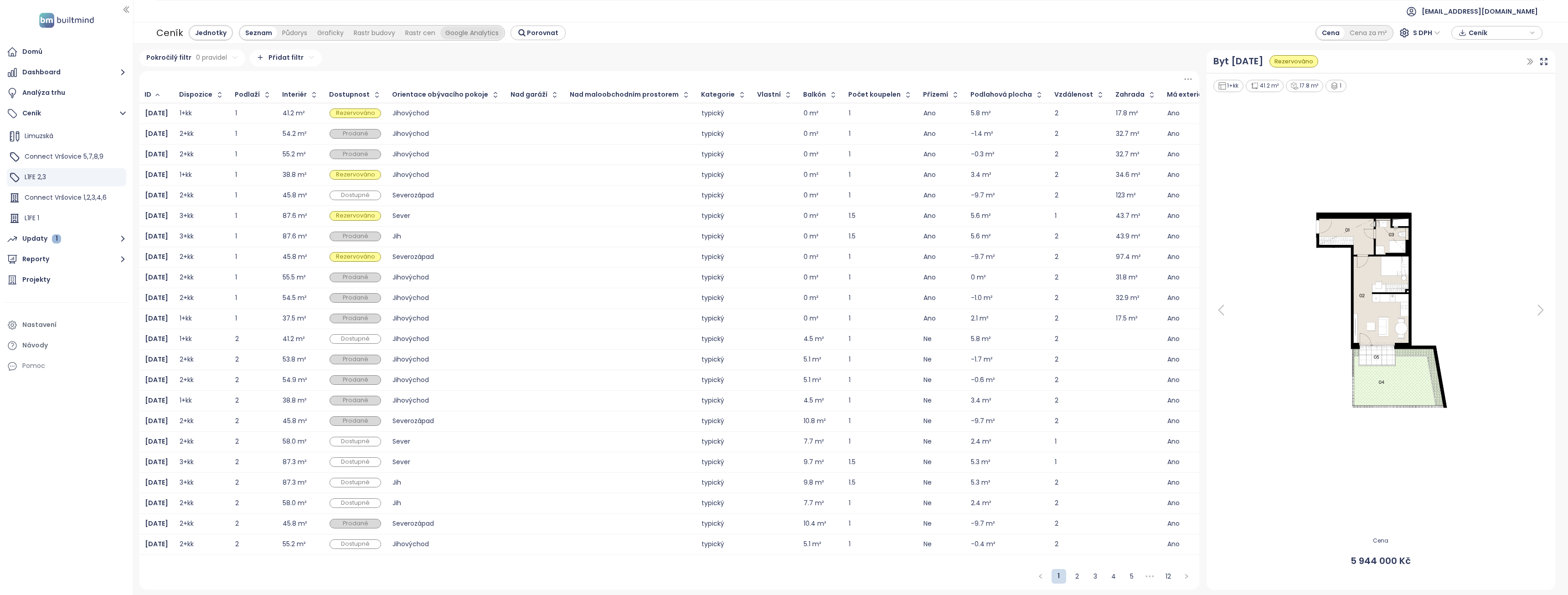
click at [486, 37] on div "Google Analytics" at bounding box center [472, 33] width 64 height 13
drag, startPoint x: 486, startPoint y: 37, endPoint x: 476, endPoint y: 47, distance: 14.1
click at [486, 37] on div "Google Analytics" at bounding box center [472, 33] width 64 height 13
click at [783, 28] on div "Ceník Jednotky Seznam Půdorys Graficky Rastr budovy Rastr cen Google Analytics …" at bounding box center [850, 32] width 1435 height 22
click at [377, 34] on div "Rastr budovy" at bounding box center [375, 33] width 52 height 13
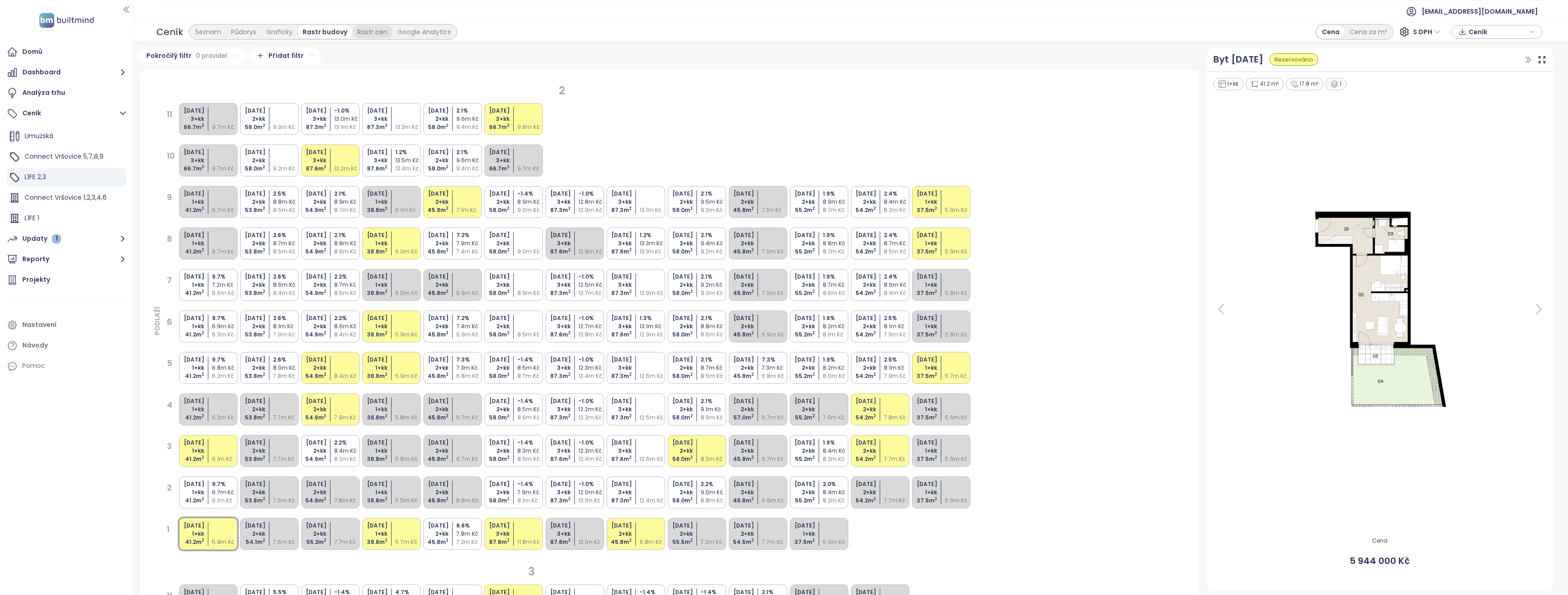
click at [363, 34] on div "Rastr cen" at bounding box center [372, 32] width 40 height 13
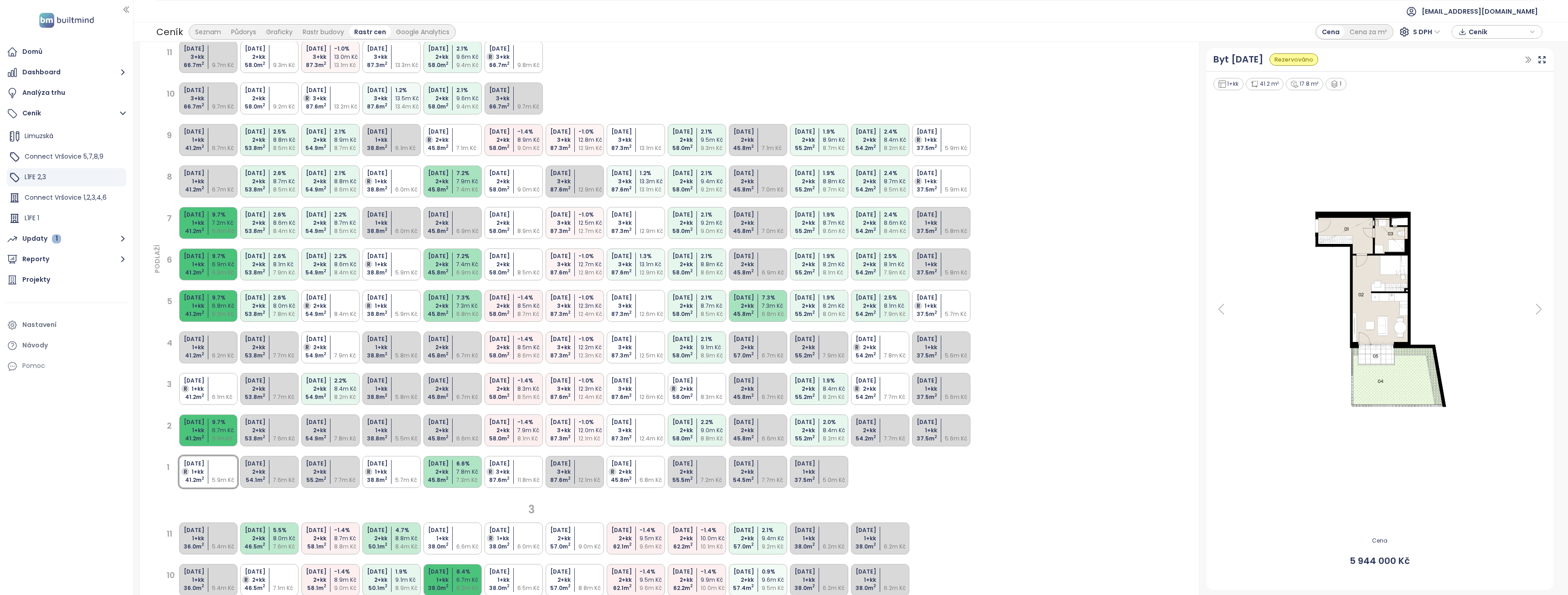
scroll to position [0, 0]
